Goal: Task Accomplishment & Management: Use online tool/utility

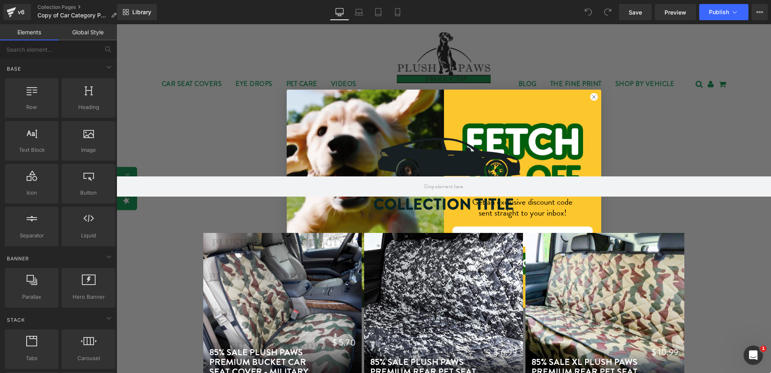
click at [590, 95] on circle "Close dialog" at bounding box center [594, 97] width 8 height 8
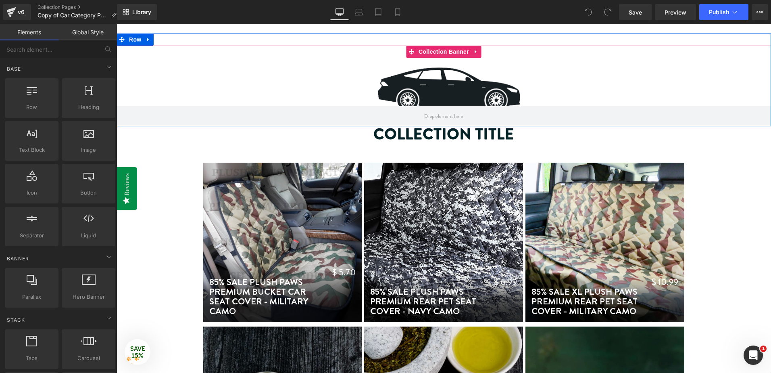
scroll to position [75, 0]
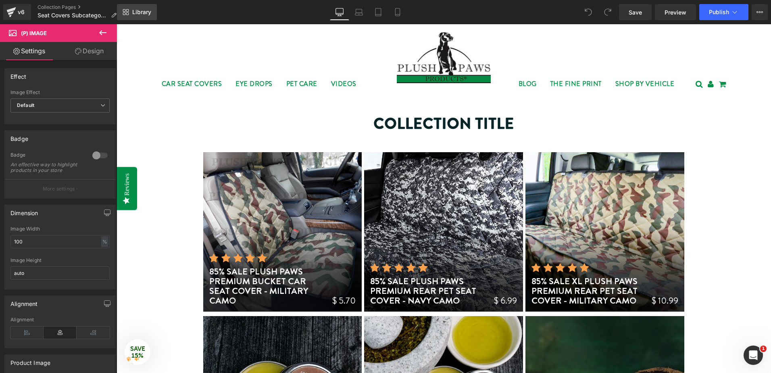
click at [129, 12] on link "Library" at bounding box center [137, 12] width 40 height 16
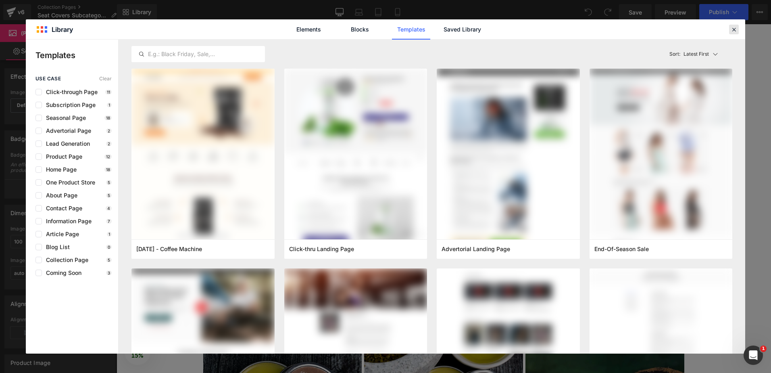
click at [0, 0] on icon at bounding box center [0, 0] width 0 height 0
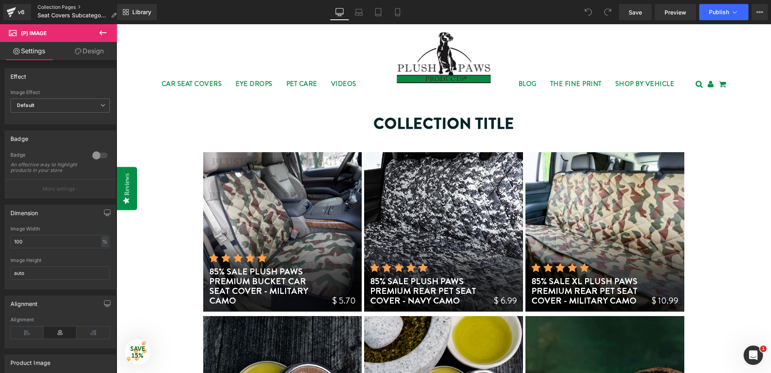
click at [74, 8] on link "Collection Pages" at bounding box center [81, 7] width 86 height 6
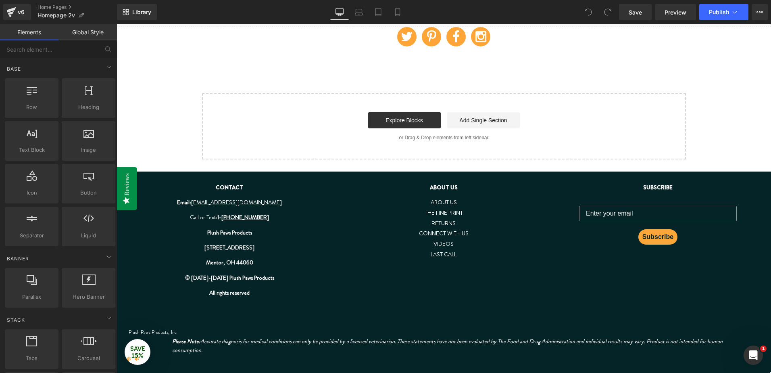
click at [215, 281] on strong "© [DATE]-[DATE] Plush Paws Products" at bounding box center [229, 278] width 89 height 8
click at [218, 276] on strong "© [DATE]-[DATE] Plush Paws Products" at bounding box center [229, 278] width 89 height 8
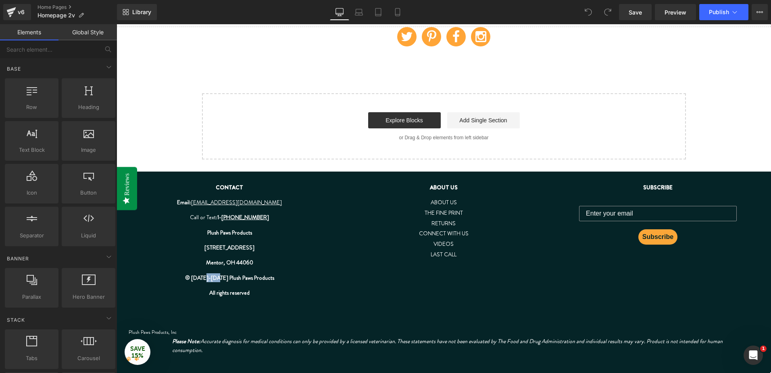
click at [218, 276] on strong "© [DATE]-[DATE] Plush Paws Products" at bounding box center [229, 278] width 89 height 8
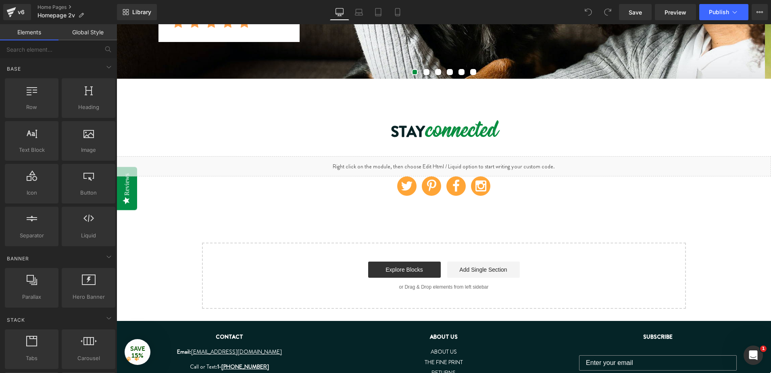
scroll to position [2493, 0]
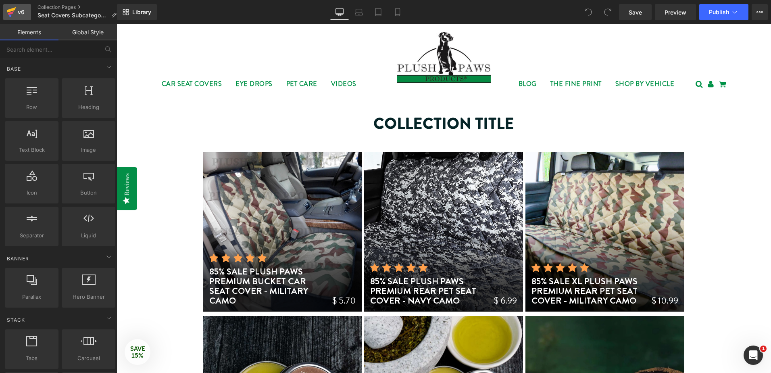
click at [23, 14] on div "v6" at bounding box center [21, 12] width 10 height 10
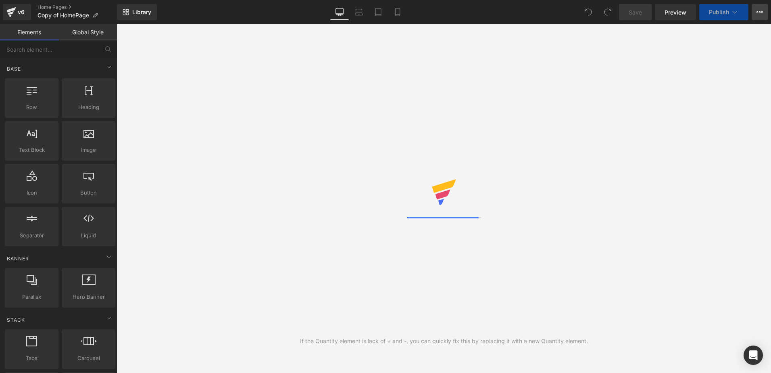
click at [754, 13] on button "View Live Page View with current Template Save Template to Library Schedule Pub…" at bounding box center [760, 12] width 16 height 16
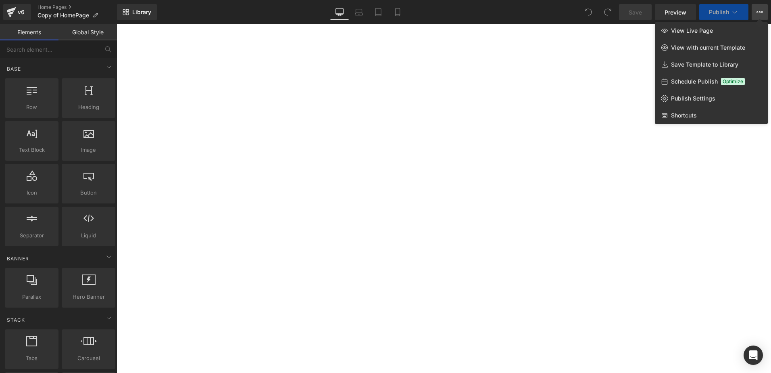
click at [762, 11] on icon at bounding box center [760, 12] width 6 height 6
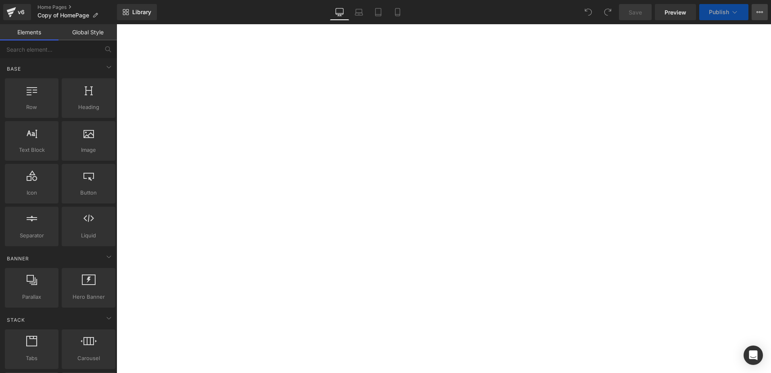
click at [762, 11] on icon at bounding box center [760, 12] width 6 height 6
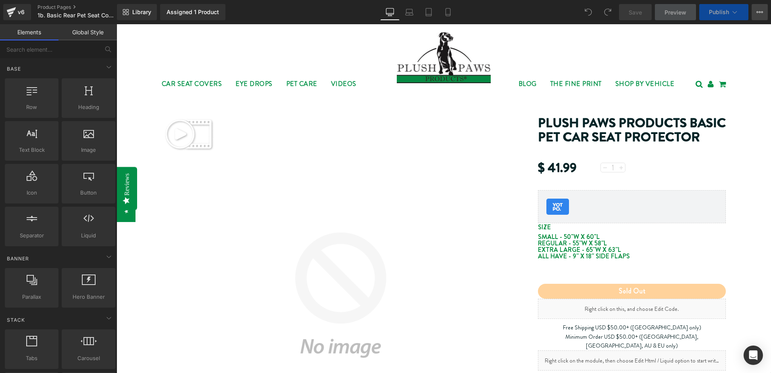
click at [764, 12] on button "View Live Page View with current Template Save Template to Library Schedule Pub…" at bounding box center [760, 12] width 16 height 16
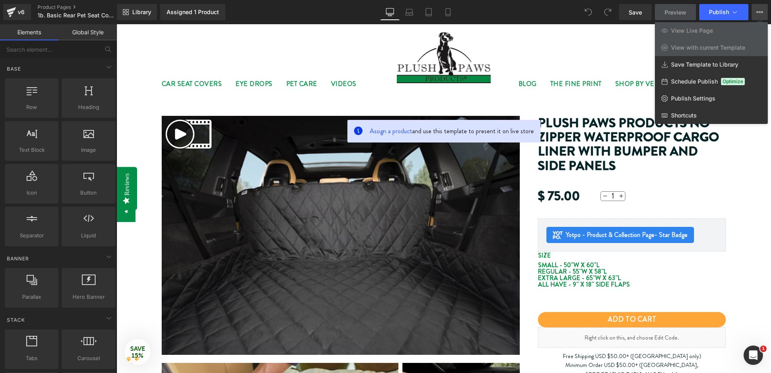
click at [764, 12] on button "View Live Page View with current Template Save Template to Library Schedule Pub…" at bounding box center [760, 12] width 16 height 16
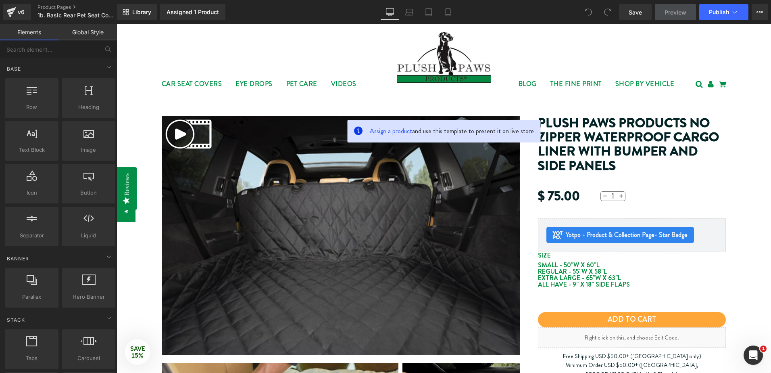
click at [83, 29] on link "Global Style" at bounding box center [88, 32] width 59 height 16
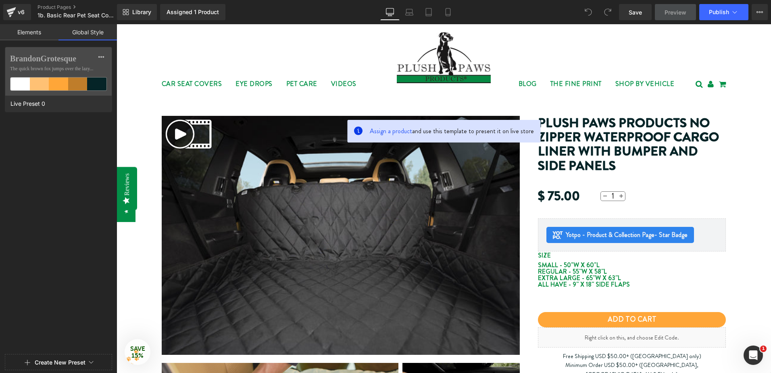
click at [41, 34] on link "Elements" at bounding box center [29, 32] width 59 height 16
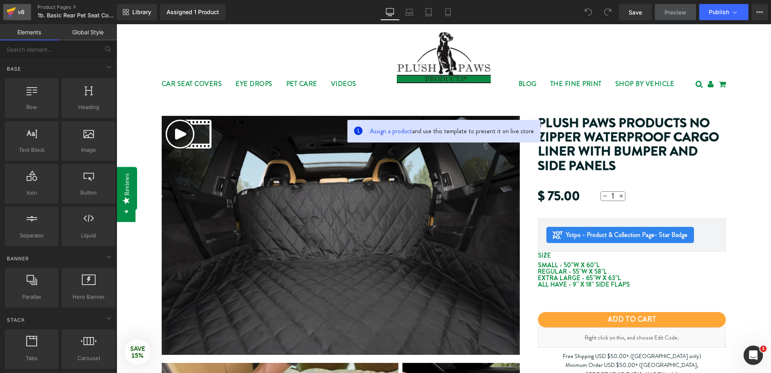
click at [7, 10] on icon at bounding box center [11, 12] width 10 height 20
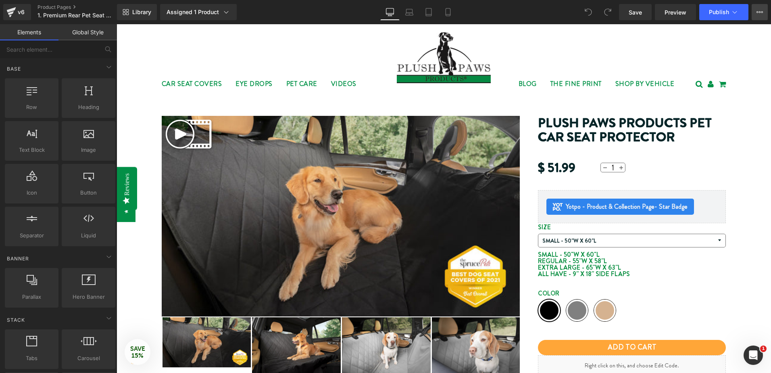
click at [759, 11] on icon at bounding box center [760, 12] width 6 height 6
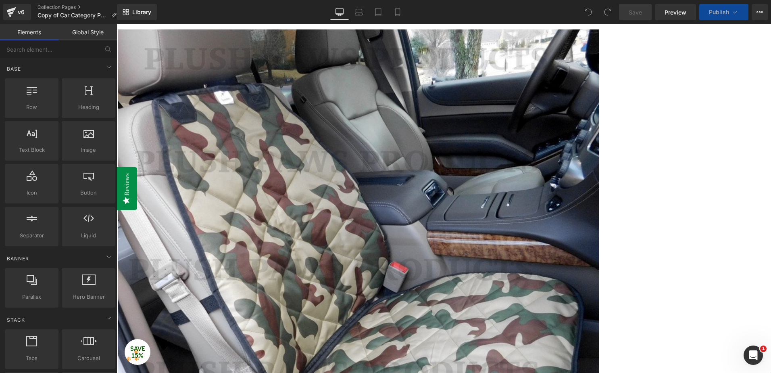
scroll to position [165, 0]
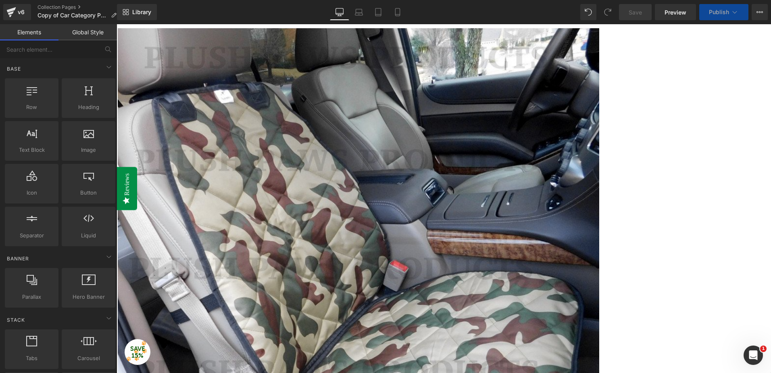
click at [117, 24] on span "Row" at bounding box center [117, 24] width 0 height 0
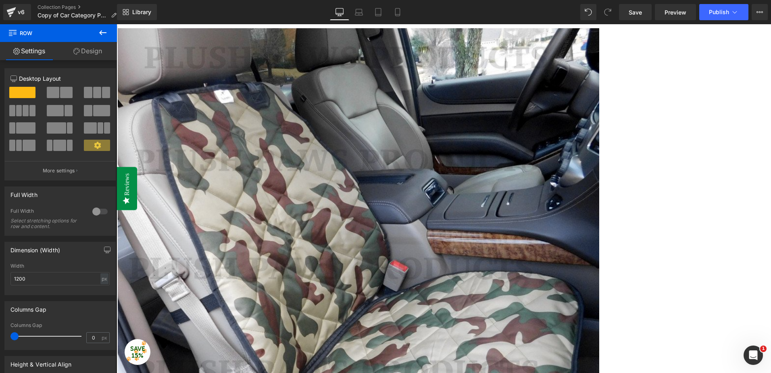
click at [117, 24] on link at bounding box center [117, 24] width 0 height 0
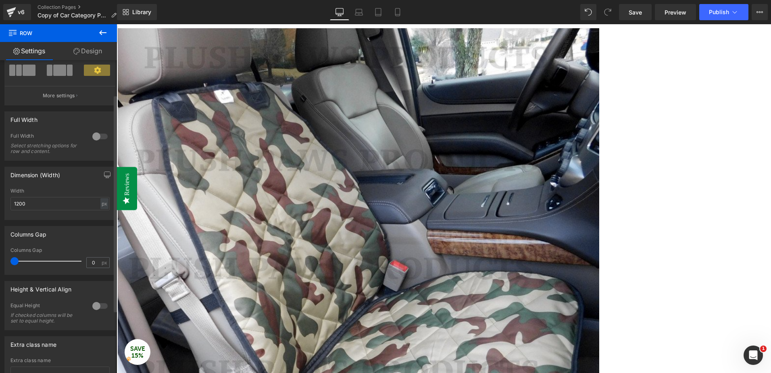
scroll to position [0, 0]
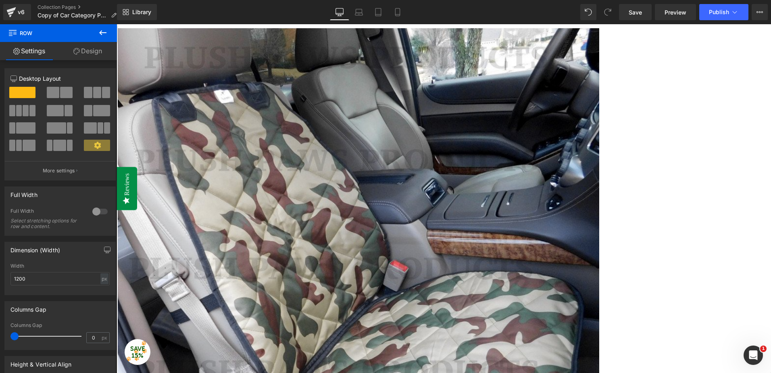
click at [117, 24] on span at bounding box center [117, 24] width 0 height 0
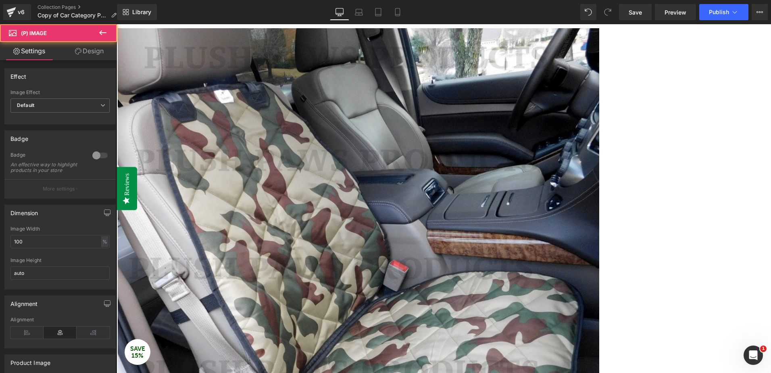
click at [268, 136] on div at bounding box center [359, 269] width 482 height 482
click at [110, 29] on button at bounding box center [103, 33] width 28 height 18
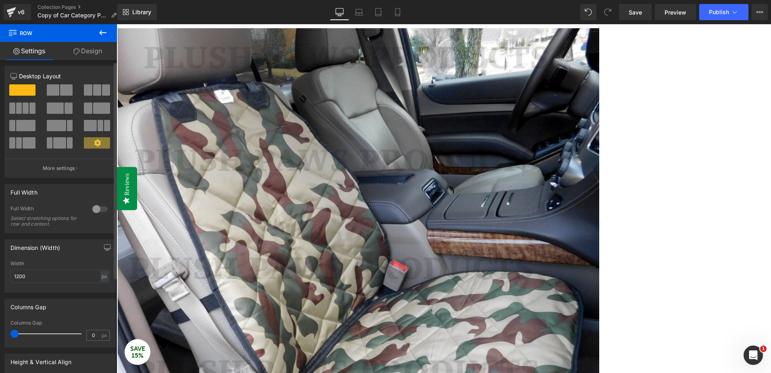
scroll to position [2, 0]
click at [55, 176] on button "More settings" at bounding box center [60, 168] width 111 height 19
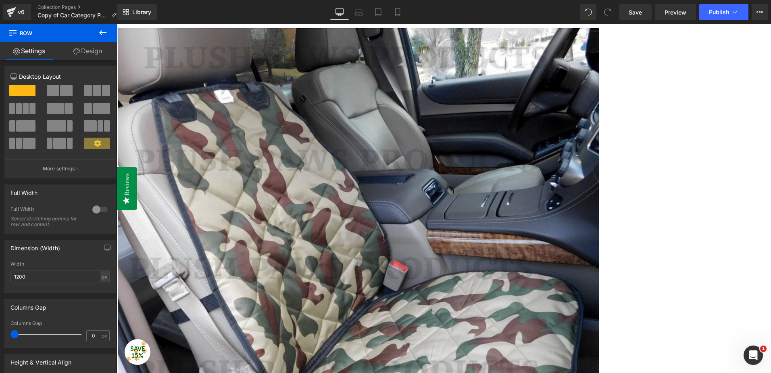
click at [86, 48] on link "Design" at bounding box center [88, 51] width 59 height 18
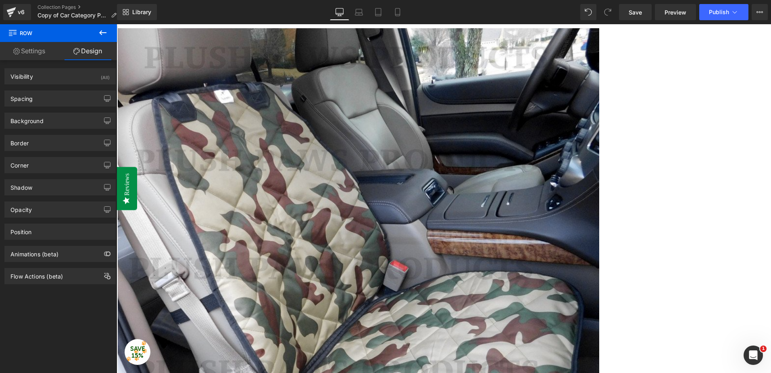
click at [49, 50] on link "Settings" at bounding box center [29, 51] width 59 height 18
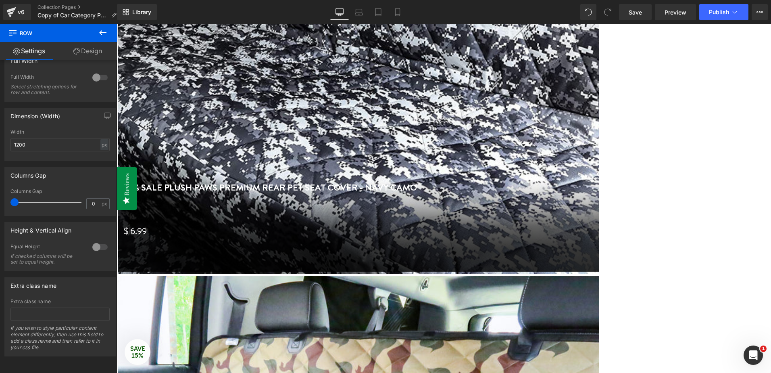
scroll to position [878, 0]
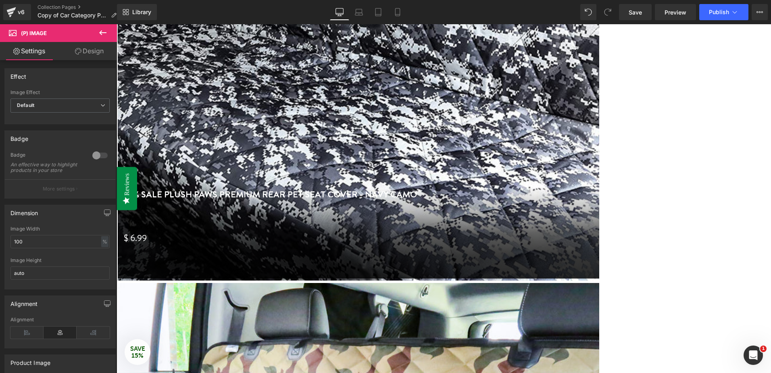
drag, startPoint x: 275, startPoint y: 173, endPoint x: 258, endPoint y: 211, distance: 41.3
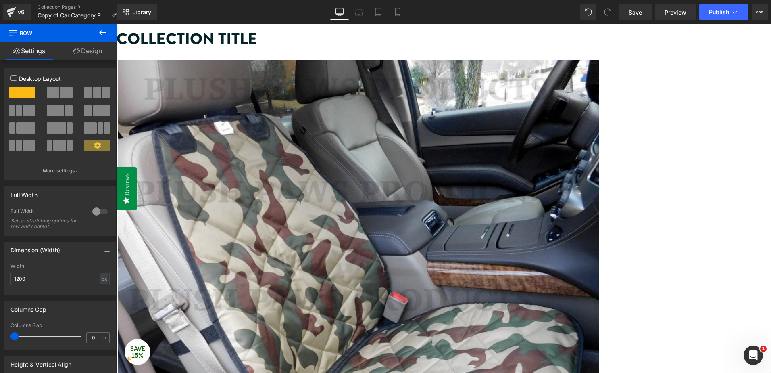
scroll to position [133, 0]
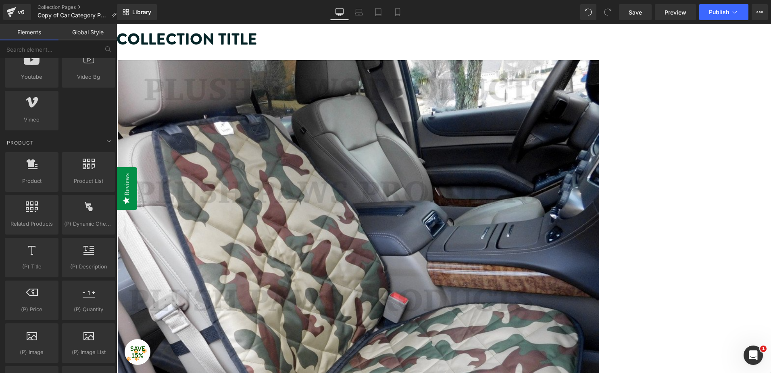
scroll to position [571, 0]
click at [75, 178] on span "Product List" at bounding box center [88, 179] width 49 height 8
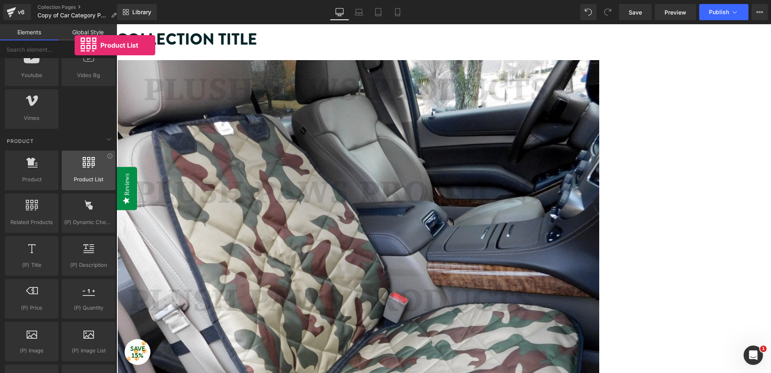
click at [75, 178] on span "Product List" at bounding box center [88, 179] width 49 height 8
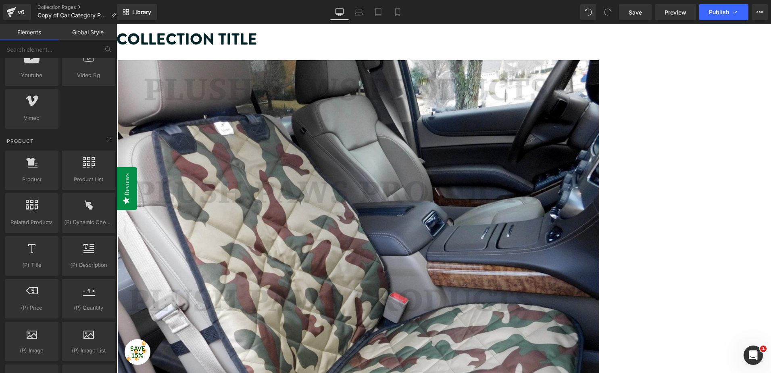
click at [117, 24] on span "Product List" at bounding box center [117, 24] width 0 height 0
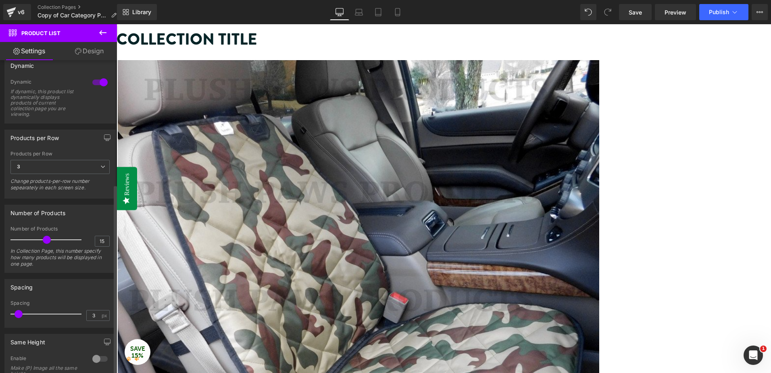
scroll to position [205, 0]
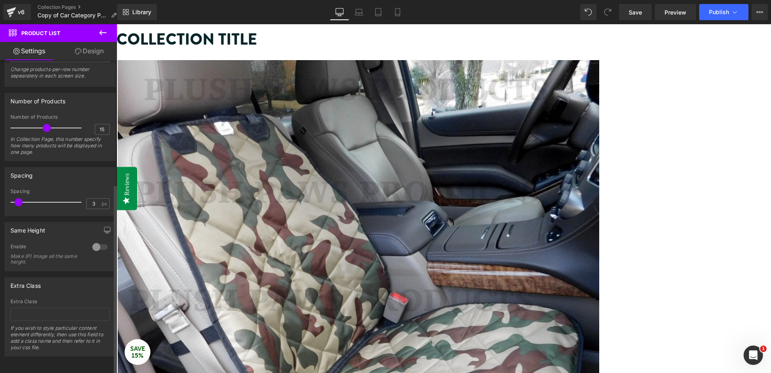
drag, startPoint x: 46, startPoint y: 123, endPoint x: 46, endPoint y: 135, distance: 12.5
click at [46, 135] on div "Number of Products 15 In Collection Page, this number specify how many products…" at bounding box center [59, 137] width 99 height 46
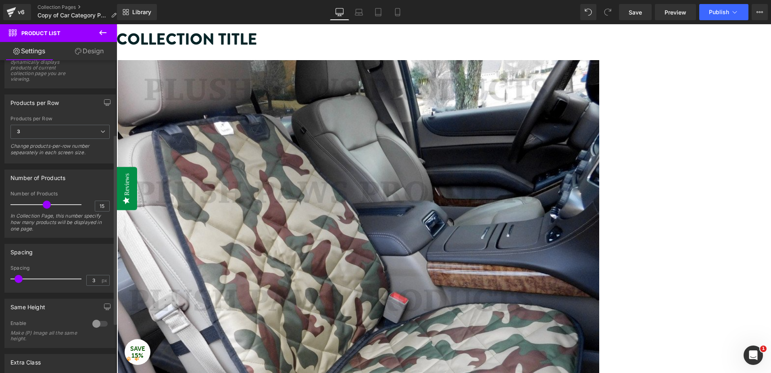
scroll to position [0, 0]
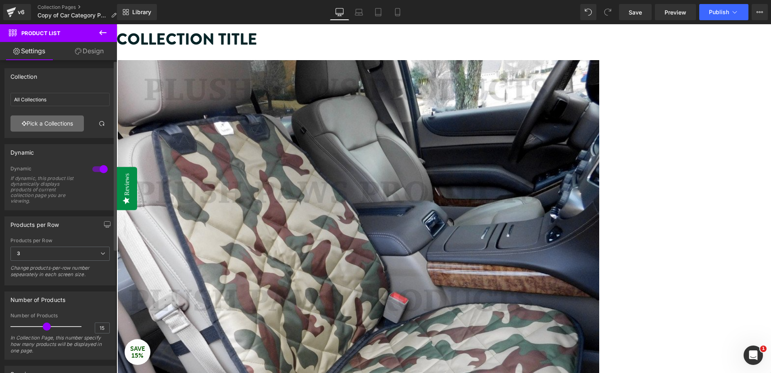
click at [63, 123] on link "Pick a Collections" at bounding box center [46, 123] width 73 height 16
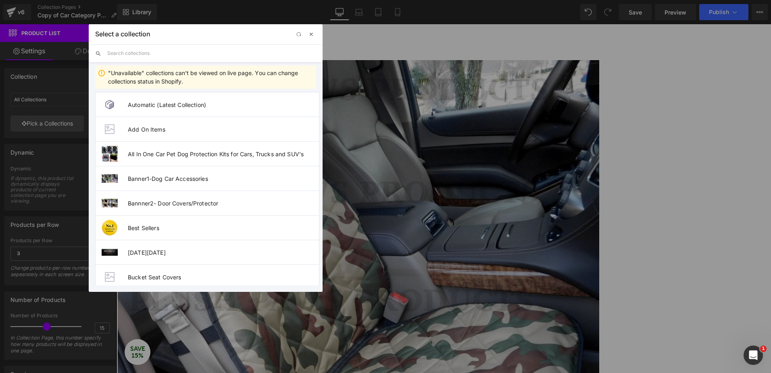
click at [312, 36] on span "button" at bounding box center [311, 34] width 6 height 6
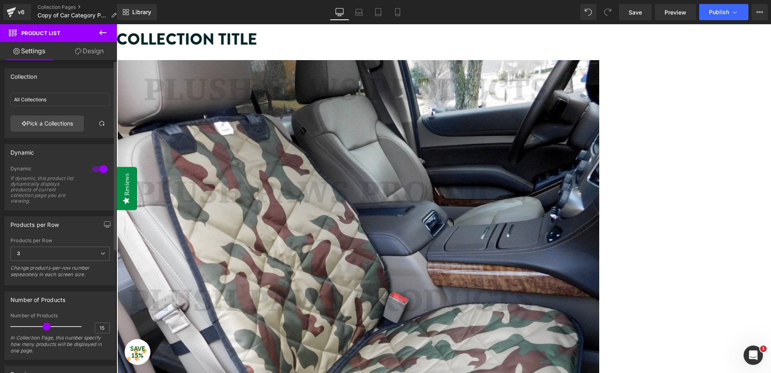
click at [94, 166] on div at bounding box center [99, 169] width 19 height 13
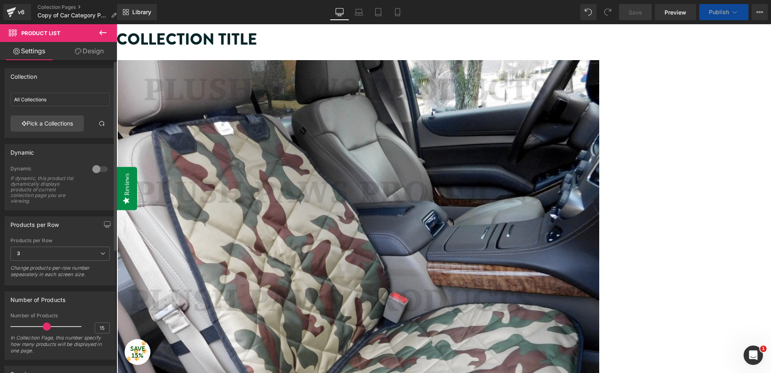
click at [94, 166] on div at bounding box center [99, 169] width 19 height 13
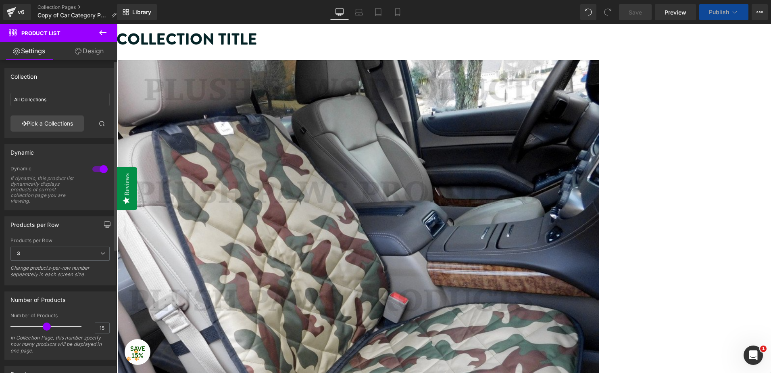
click at [94, 166] on div at bounding box center [99, 169] width 19 height 13
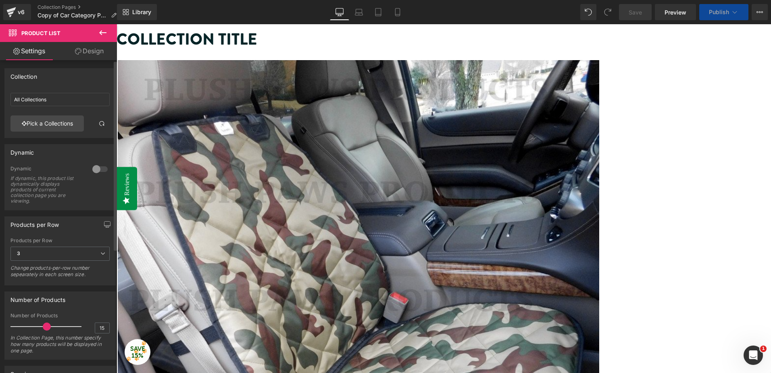
click at [94, 166] on div at bounding box center [99, 169] width 19 height 13
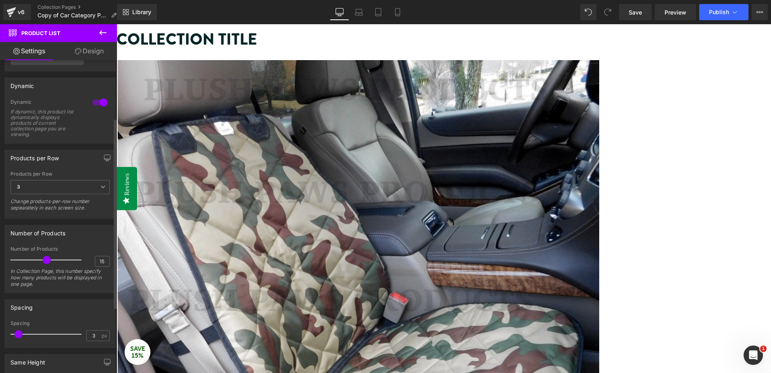
scroll to position [135, 0]
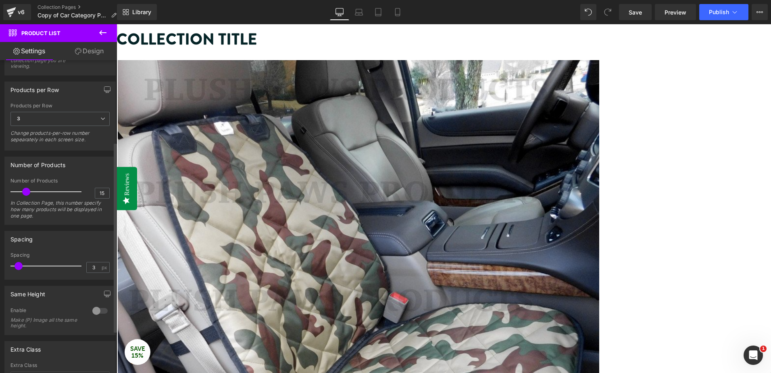
drag, startPoint x: 45, startPoint y: 192, endPoint x: 25, endPoint y: 192, distance: 19.8
click at [25, 192] on span at bounding box center [26, 192] width 8 height 8
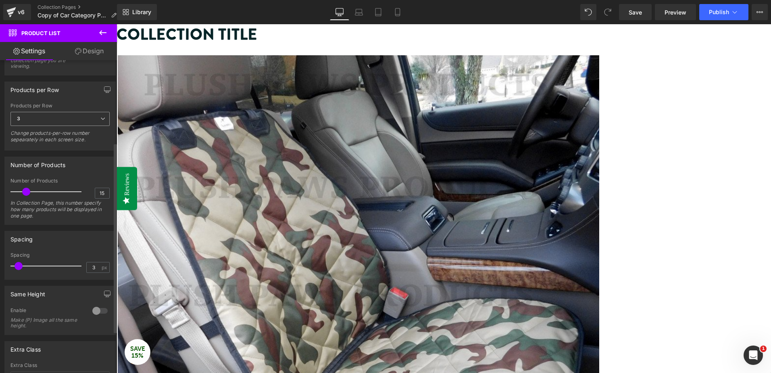
scroll to position [205, 0]
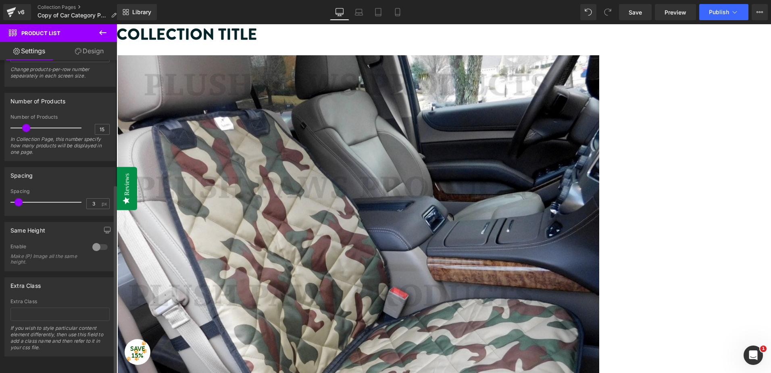
click at [54, 121] on div at bounding box center [48, 128] width 67 height 16
drag, startPoint x: 51, startPoint y: 120, endPoint x: 17, endPoint y: 122, distance: 34.4
click at [17, 124] on span at bounding box center [19, 128] width 8 height 8
click at [637, 18] on link "Save" at bounding box center [635, 12] width 33 height 16
click at [713, 17] on button "Publish" at bounding box center [724, 12] width 49 height 16
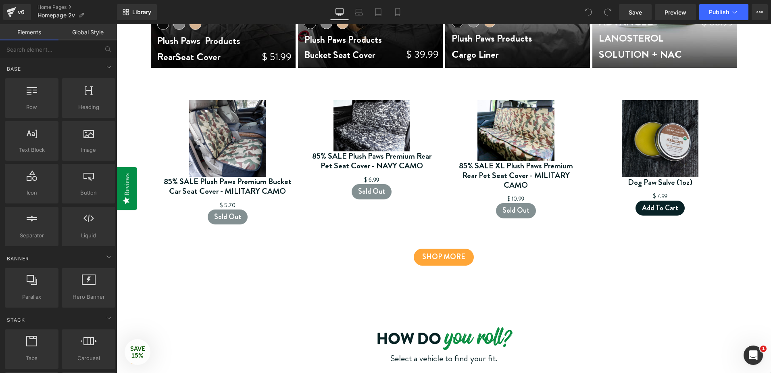
scroll to position [440, 0]
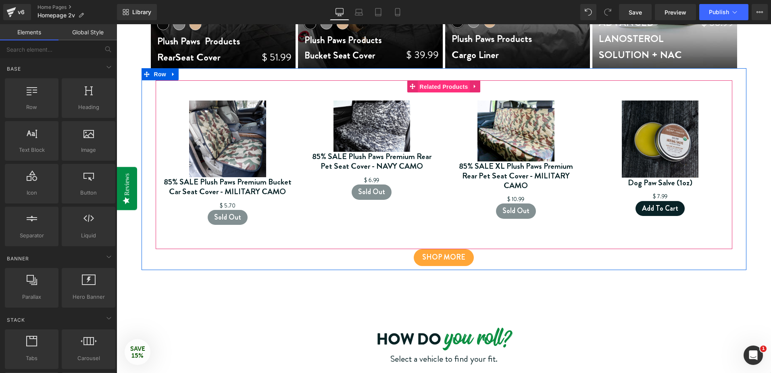
click at [441, 87] on span "Related Products" at bounding box center [444, 87] width 52 height 12
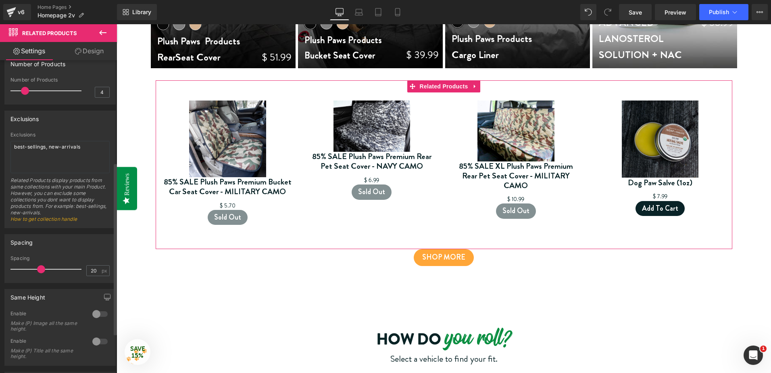
scroll to position [223, 0]
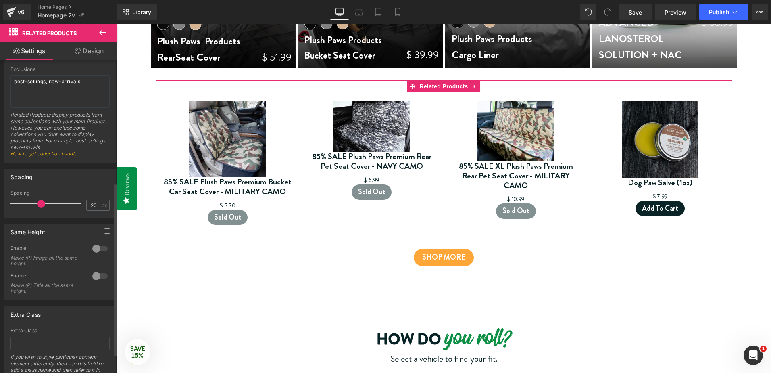
click at [94, 247] on div at bounding box center [99, 248] width 19 height 13
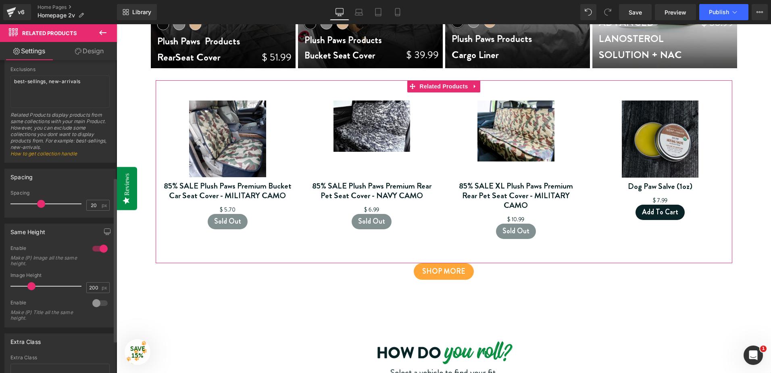
click at [96, 305] on div at bounding box center [99, 303] width 19 height 13
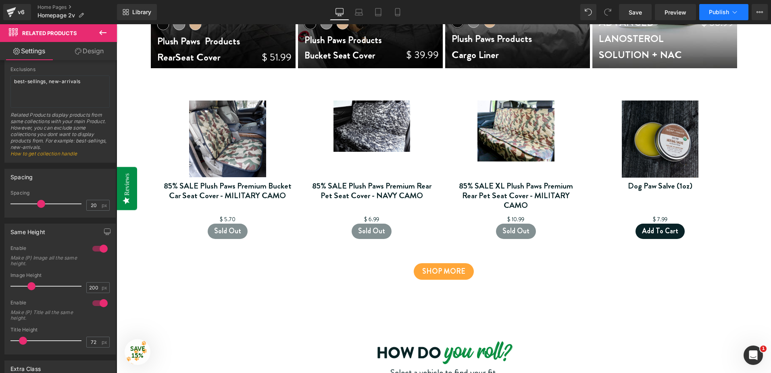
click at [716, 12] on span "Publish" at bounding box center [719, 12] width 20 height 6
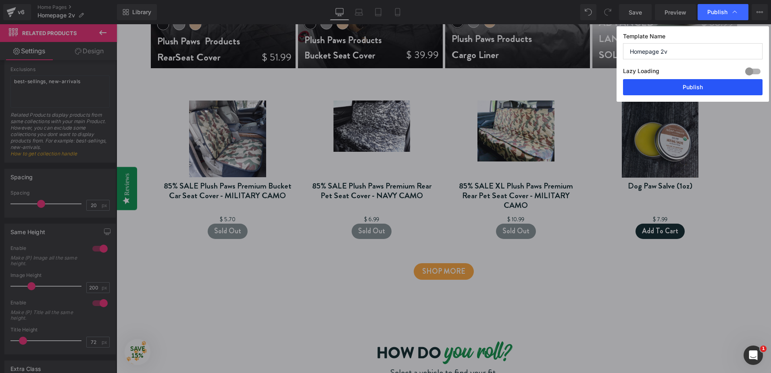
click at [698, 82] on button "Publish" at bounding box center [693, 87] width 140 height 16
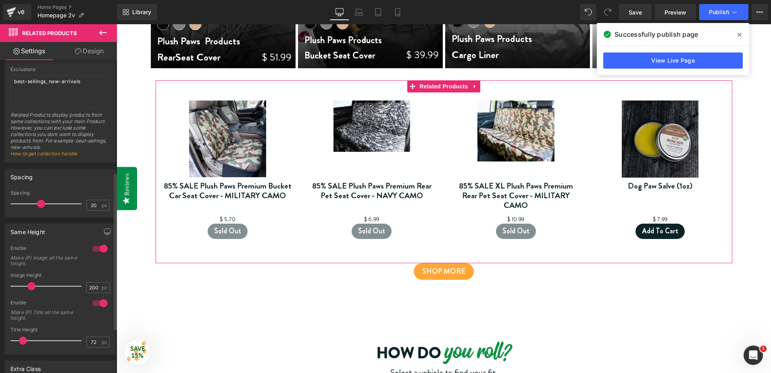
click at [101, 247] on div at bounding box center [99, 248] width 19 height 13
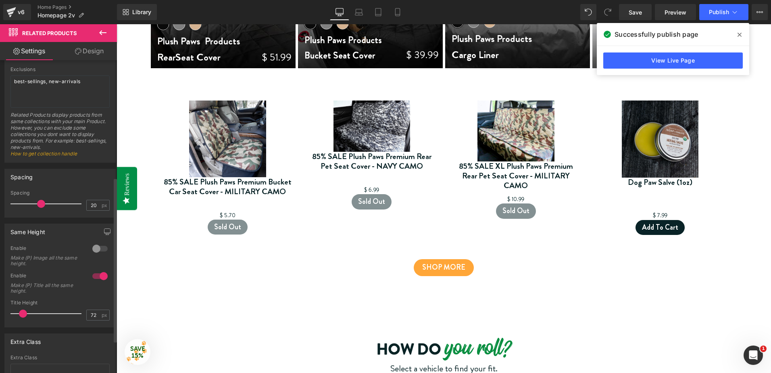
click at [98, 278] on div at bounding box center [99, 276] width 19 height 13
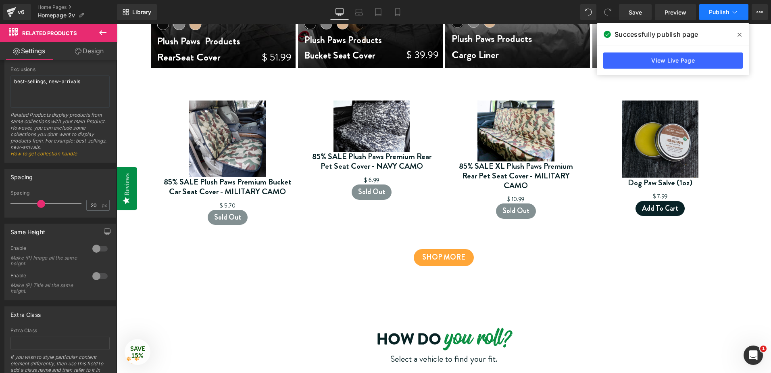
click at [718, 7] on button "Publish" at bounding box center [724, 12] width 49 height 16
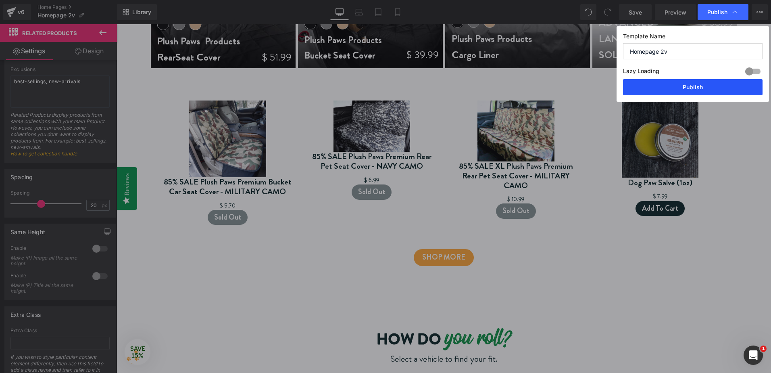
click at [686, 86] on button "Publish" at bounding box center [693, 87] width 140 height 16
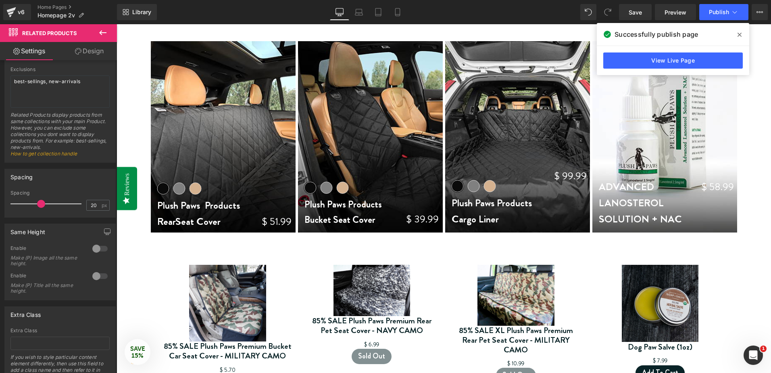
scroll to position [397, 0]
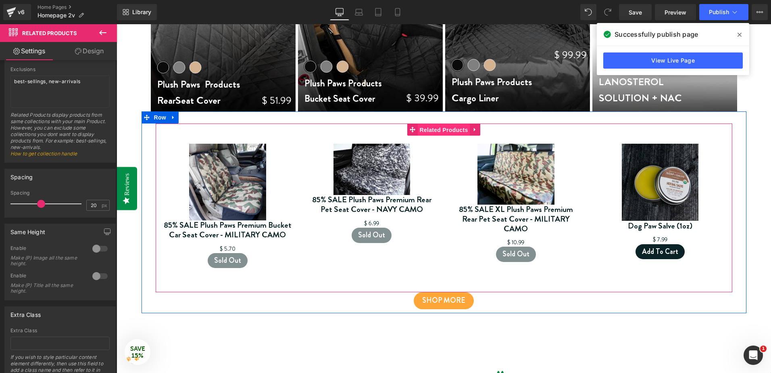
click at [444, 132] on span "Related Products" at bounding box center [444, 130] width 52 height 12
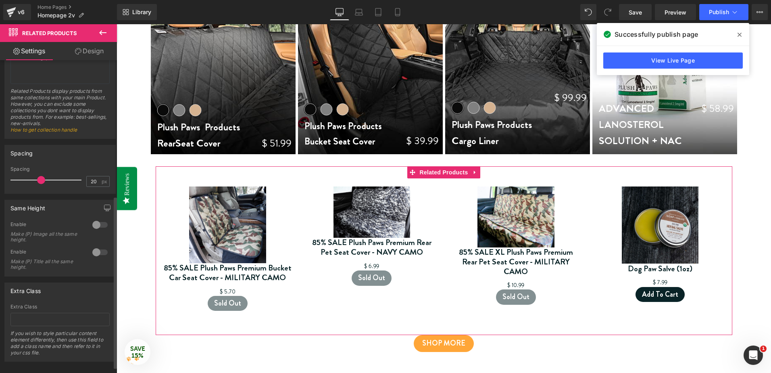
scroll to position [258, 0]
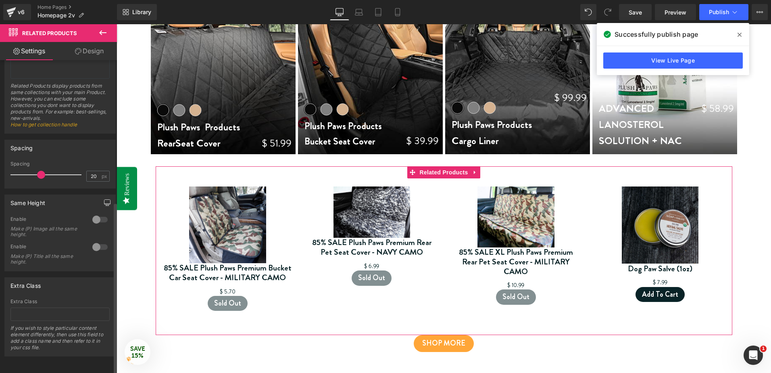
click at [105, 199] on icon "button" at bounding box center [107, 202] width 6 height 6
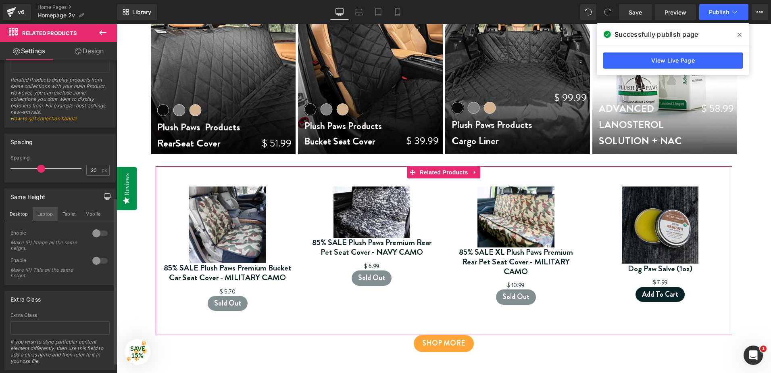
click at [48, 213] on button "Laptop" at bounding box center [45, 214] width 25 height 14
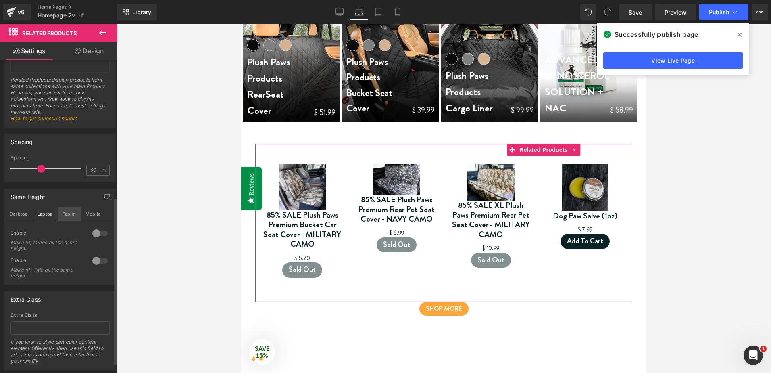
click at [70, 212] on button "Tablet" at bounding box center [69, 214] width 23 height 14
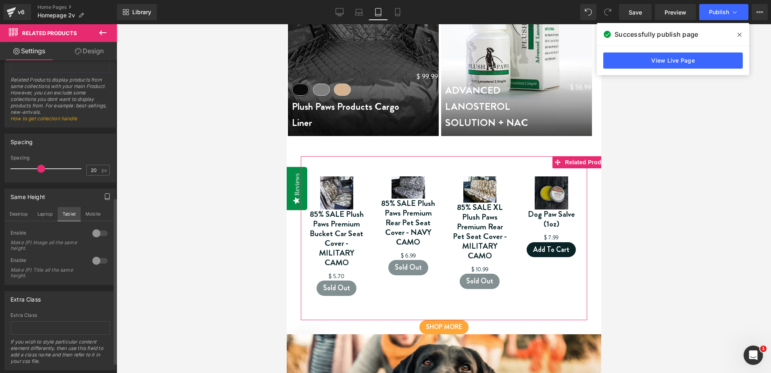
scroll to position [522, 0]
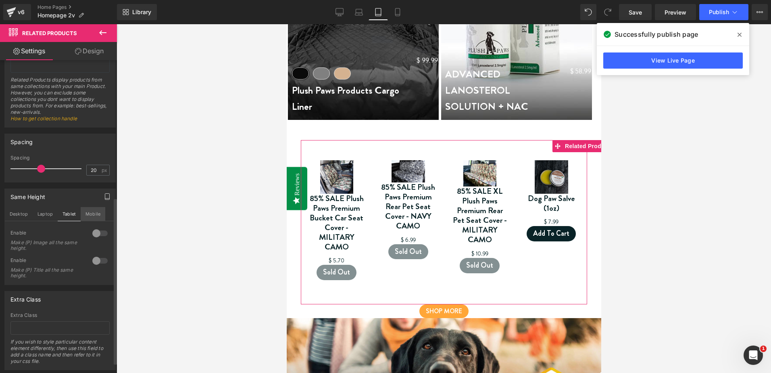
click at [85, 209] on button "Mobile" at bounding box center [93, 214] width 25 height 14
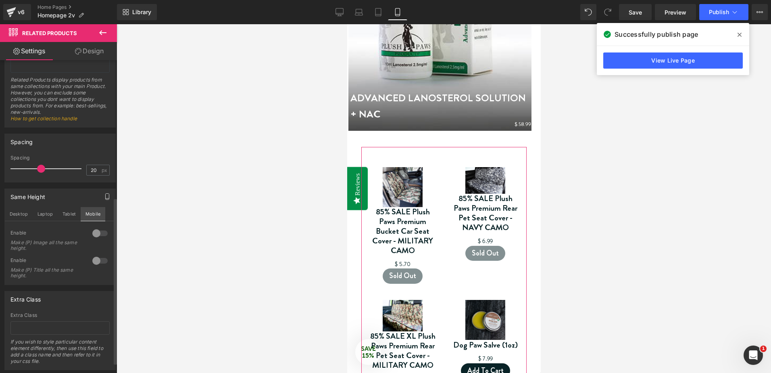
scroll to position [995, 0]
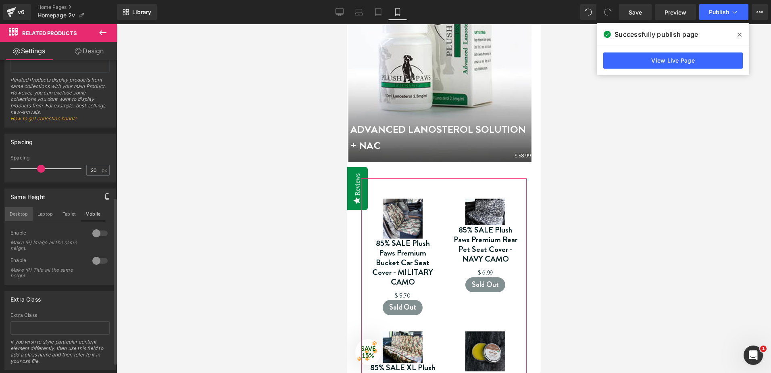
click at [21, 217] on button "Desktop" at bounding box center [19, 214] width 28 height 14
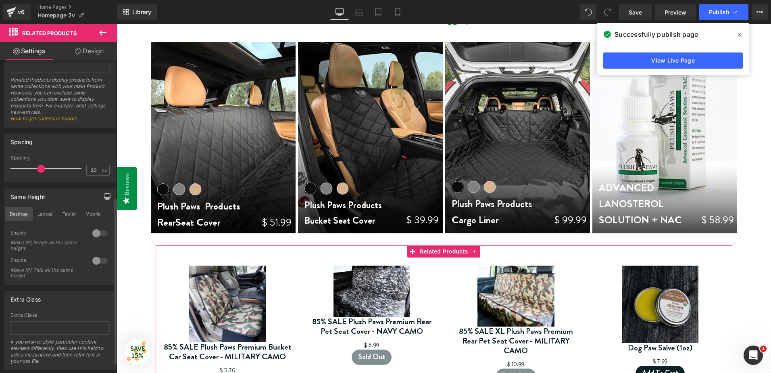
scroll to position [397, 0]
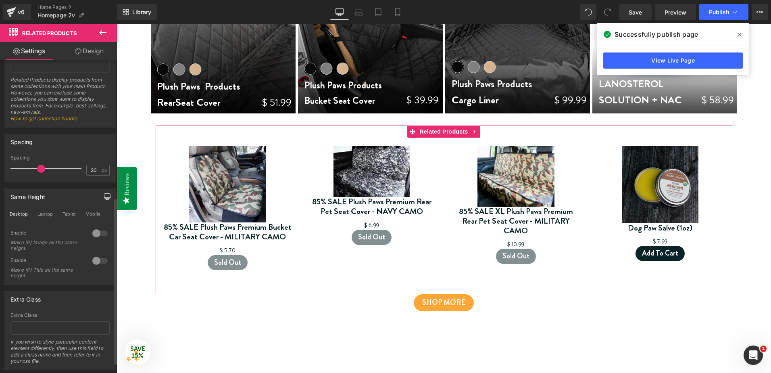
click at [104, 239] on div at bounding box center [99, 233] width 19 height 13
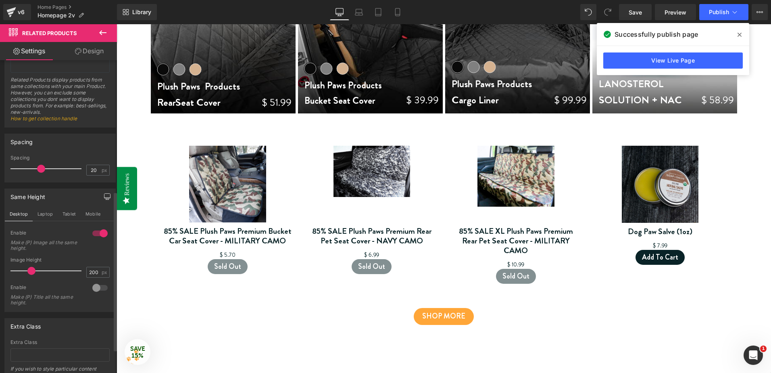
click at [103, 286] on div at bounding box center [99, 287] width 19 height 13
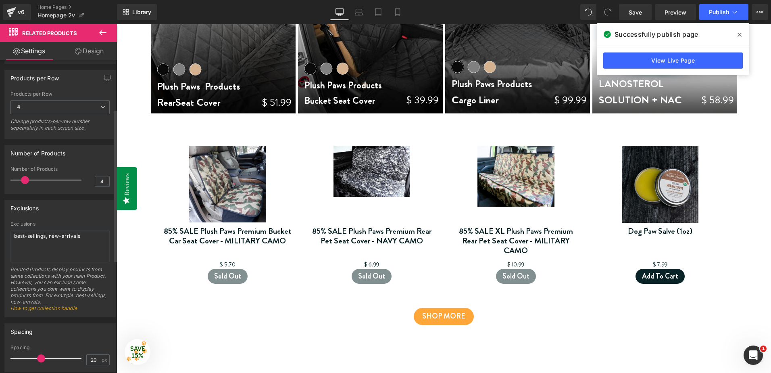
scroll to position [0, 0]
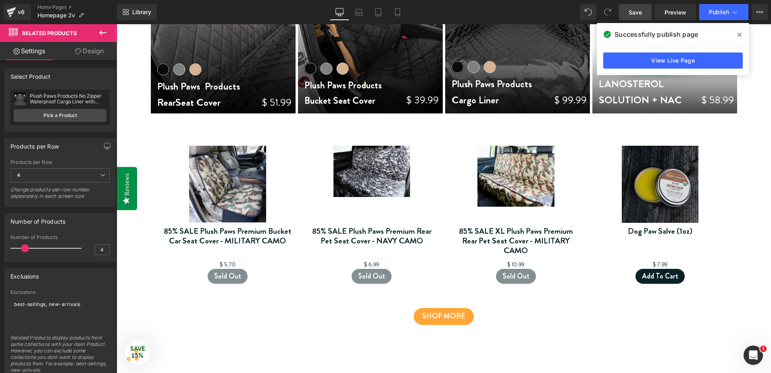
click at [642, 18] on link "Save" at bounding box center [635, 12] width 33 height 16
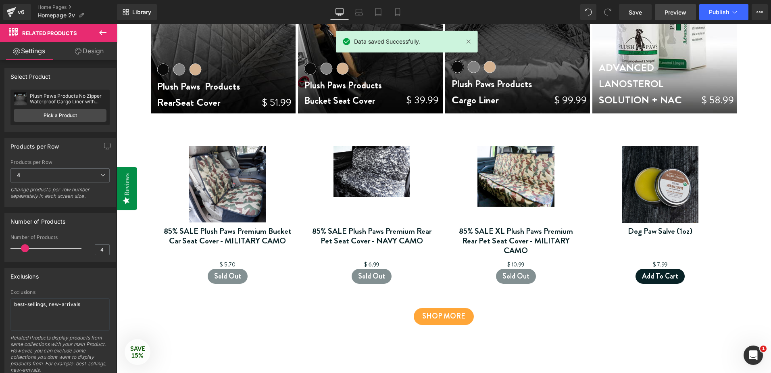
click at [675, 12] on span "Preview" at bounding box center [676, 12] width 22 height 8
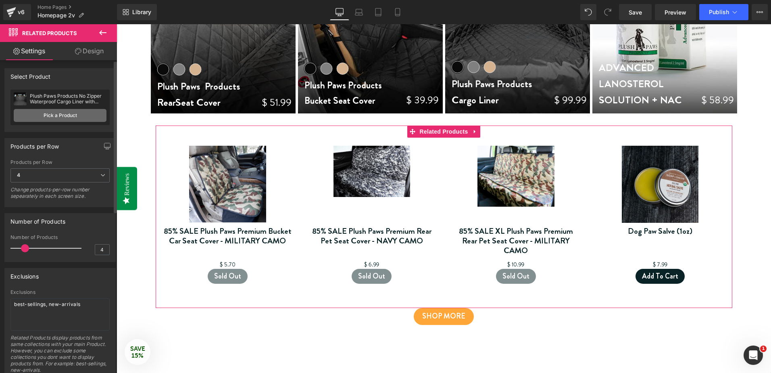
click at [77, 117] on link "Pick a Product" at bounding box center [60, 115] width 93 height 13
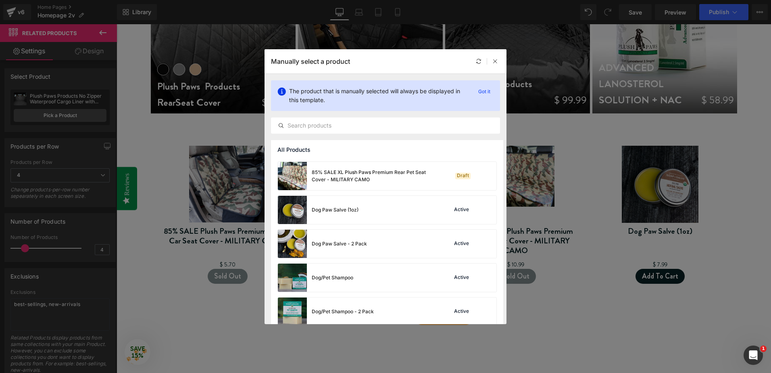
scroll to position [99, 0]
click at [487, 92] on p "Got it" at bounding box center [484, 92] width 19 height 10
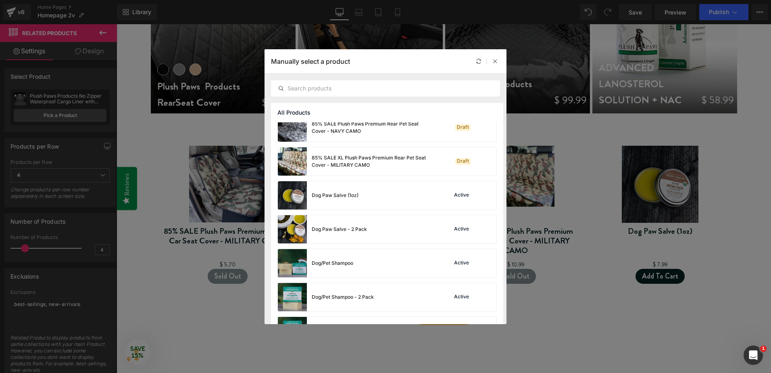
scroll to position [0, 0]
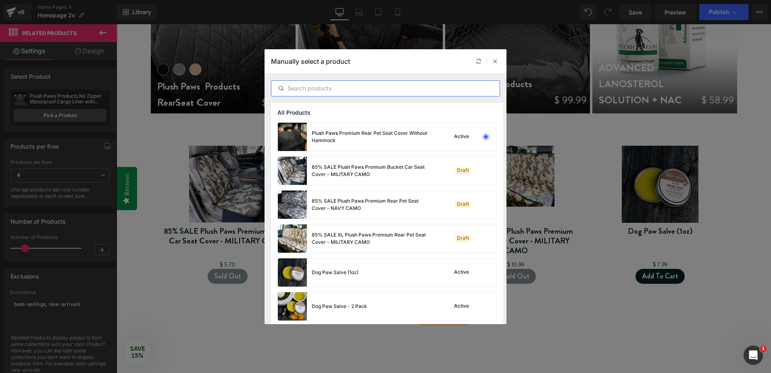
click at [347, 88] on input "text" at bounding box center [386, 89] width 228 height 10
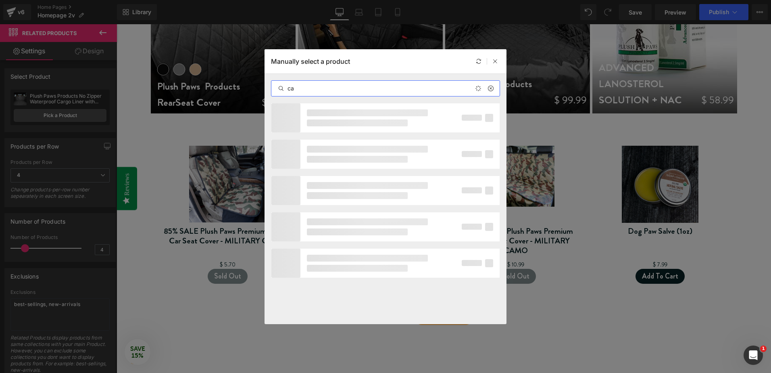
type input "c"
type input "r"
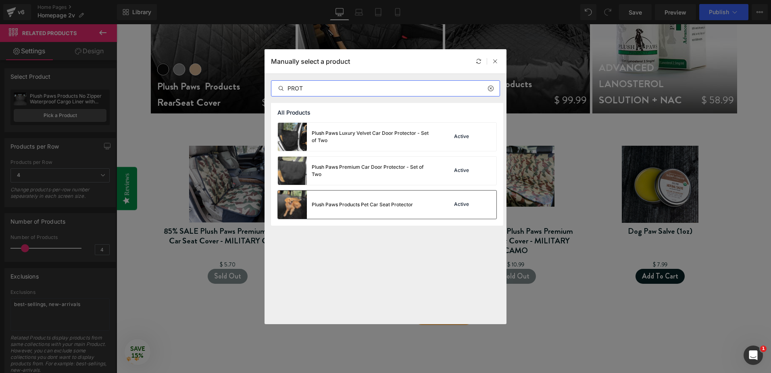
type input "PROT"
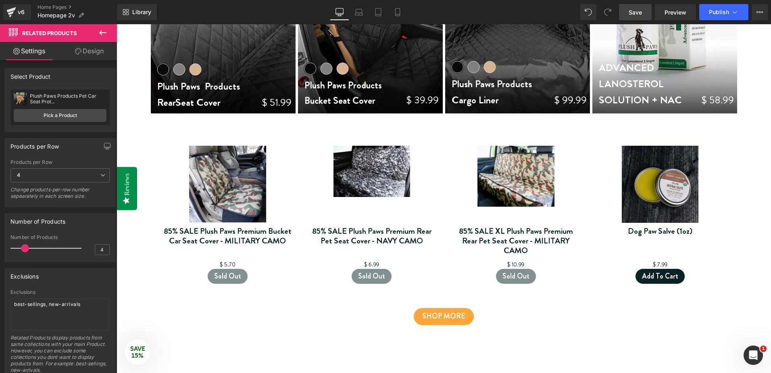
click at [638, 17] on link "Save" at bounding box center [635, 12] width 33 height 16
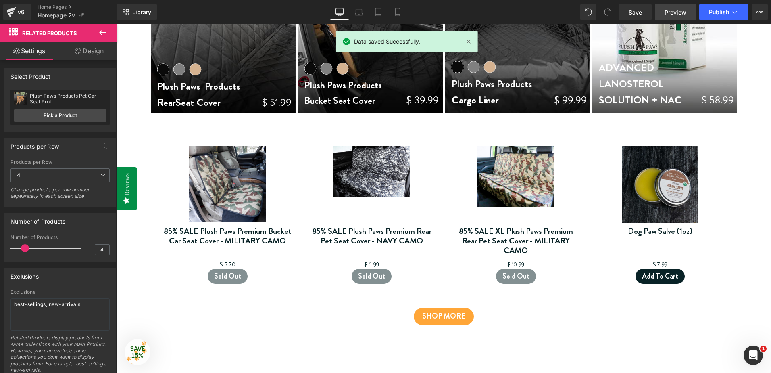
click at [680, 10] on span "Preview" at bounding box center [676, 12] width 22 height 8
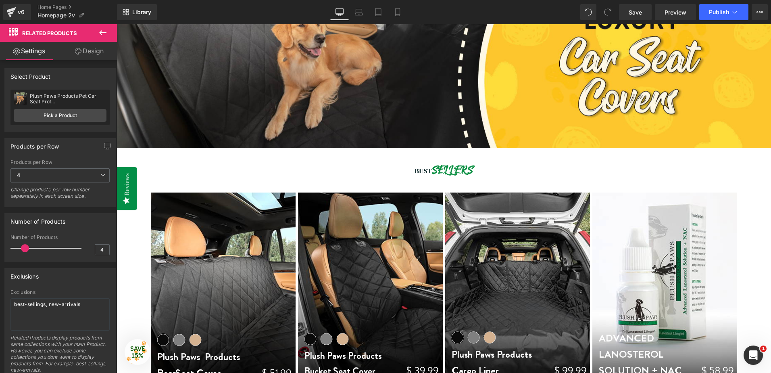
scroll to position [123, 0]
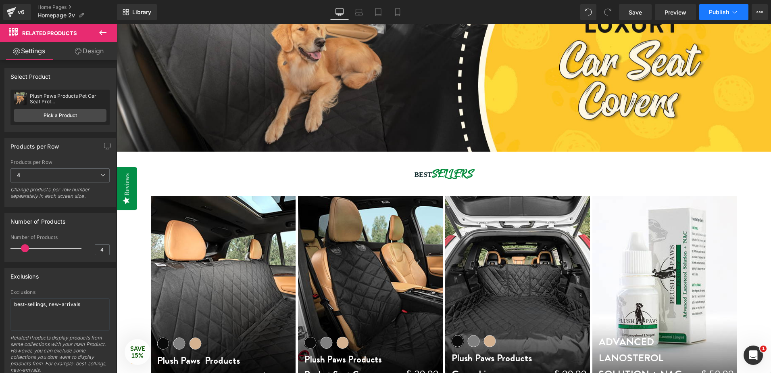
click at [715, 15] on span "Publish" at bounding box center [719, 12] width 20 height 6
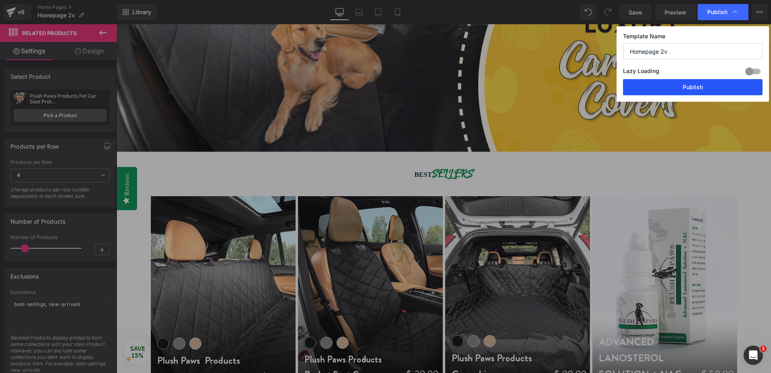
click at [0, 0] on button "Publish" at bounding box center [0, 0] width 0 height 0
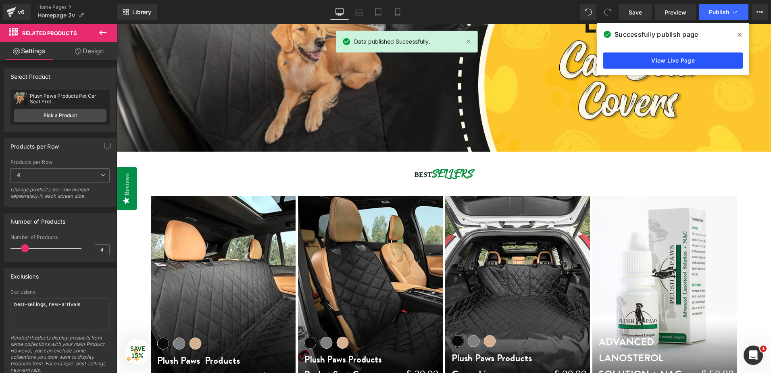
click at [0, 0] on link "View Live Page" at bounding box center [0, 0] width 0 height 0
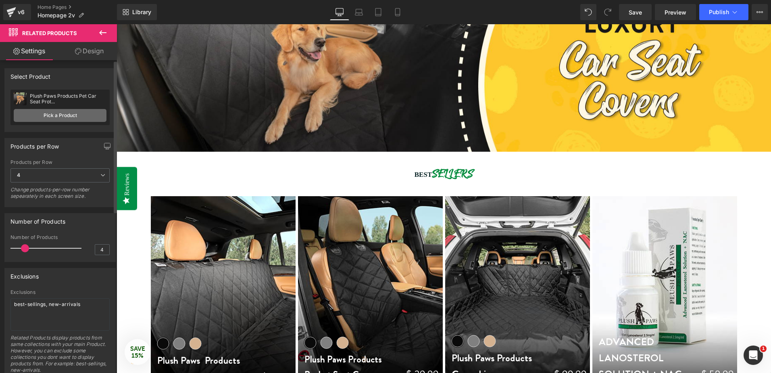
click at [81, 111] on link "Pick a Product" at bounding box center [60, 115] width 93 height 13
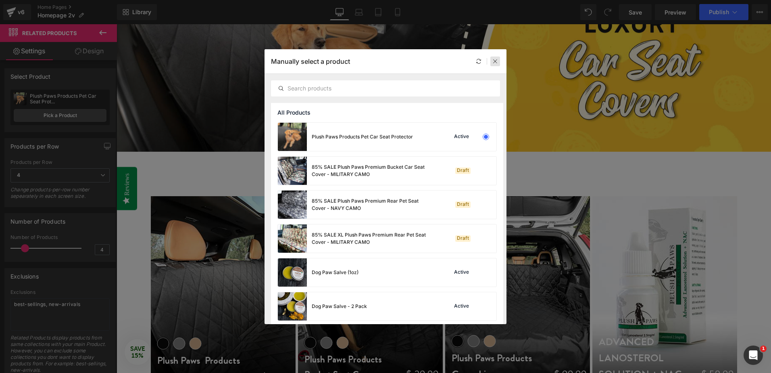
click at [0, 0] on icon at bounding box center [0, 0] width 0 height 0
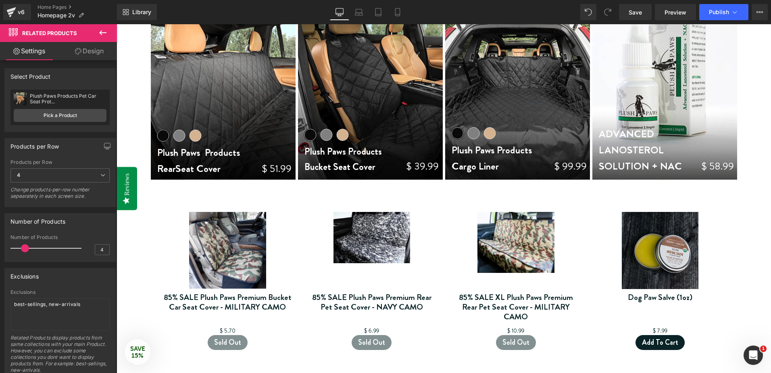
scroll to position [331, 0]
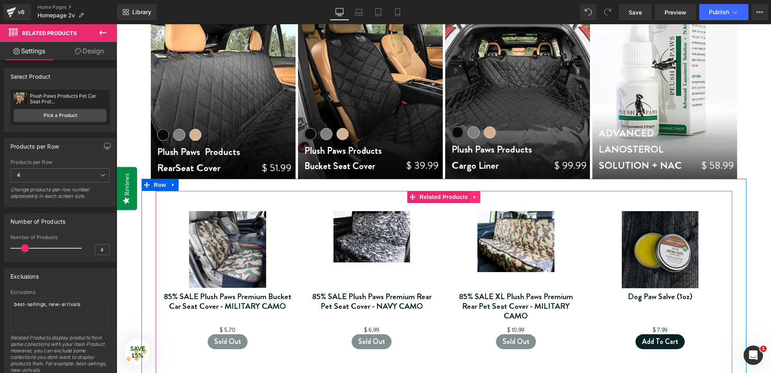
click at [474, 195] on icon at bounding box center [475, 197] width 2 height 4
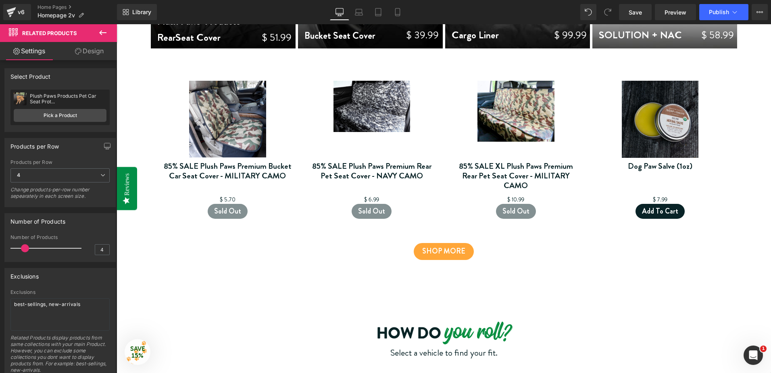
scroll to position [437, 0]
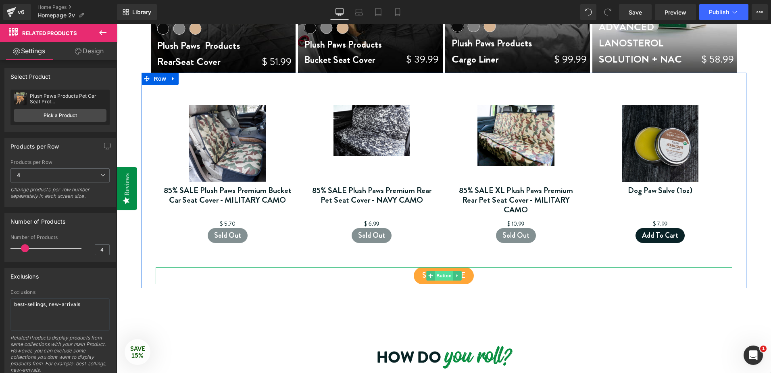
click at [440, 273] on span "Button" at bounding box center [444, 276] width 19 height 10
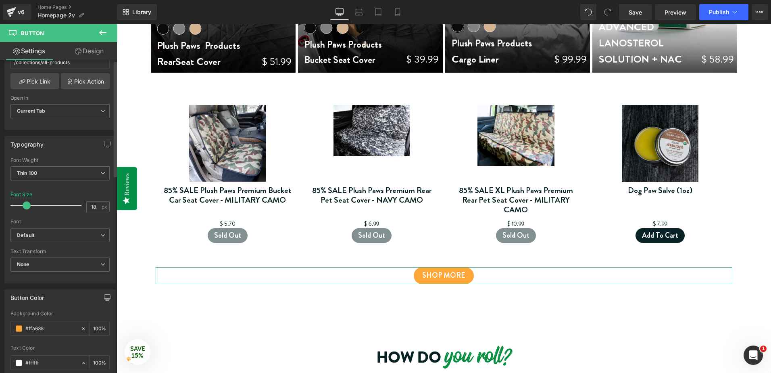
scroll to position [0, 0]
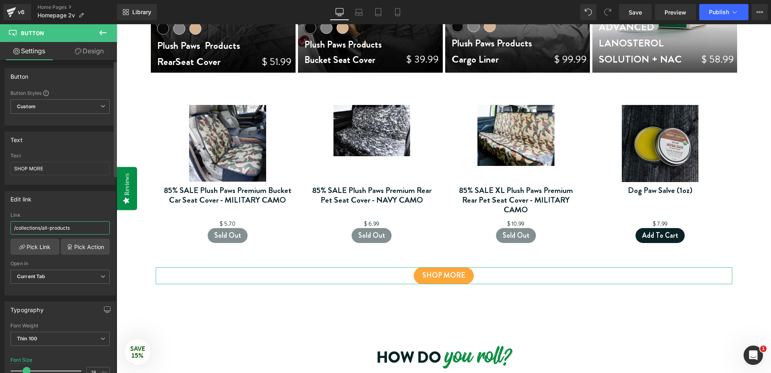
click at [88, 226] on input "/collections/all-products" at bounding box center [59, 227] width 99 height 13
type input "/collections/all"
click at [711, 11] on span "Publish" at bounding box center [719, 12] width 20 height 6
